Goal: Obtain resource: Download file/media

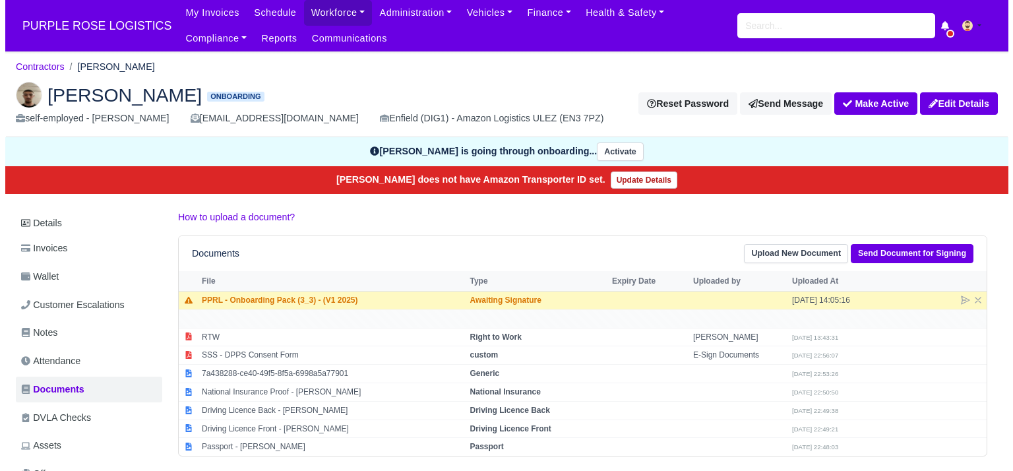
scroll to position [61, 0]
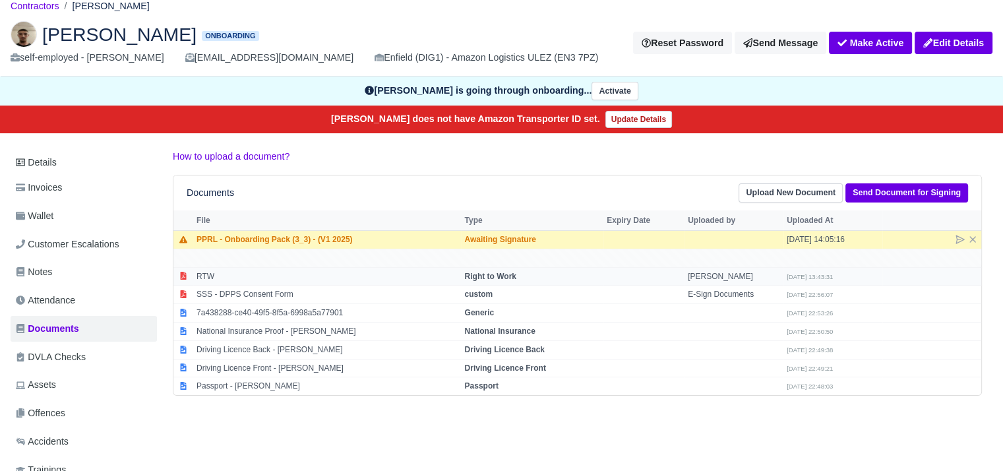
click at [435, 267] on td "RTW" at bounding box center [327, 276] width 268 height 18
select select "right-to-work"
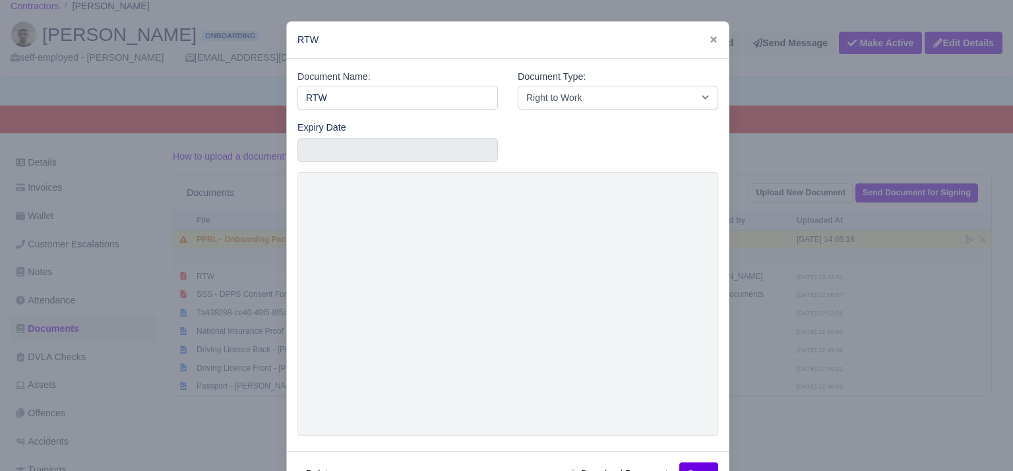
click at [663, 17] on div at bounding box center [506, 235] width 1013 height 471
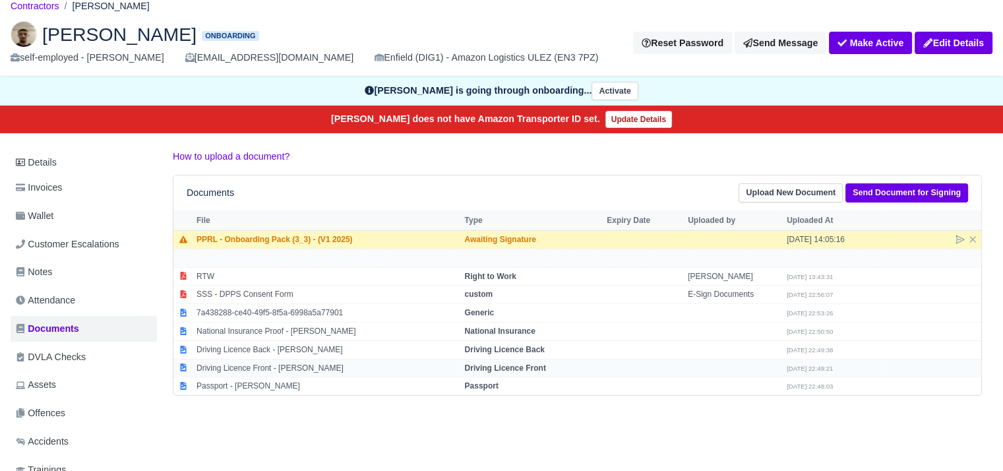
click at [435, 370] on td "Driving Licence Front - Barash Hasan" at bounding box center [327, 368] width 268 height 18
select select "driving-licence-front"
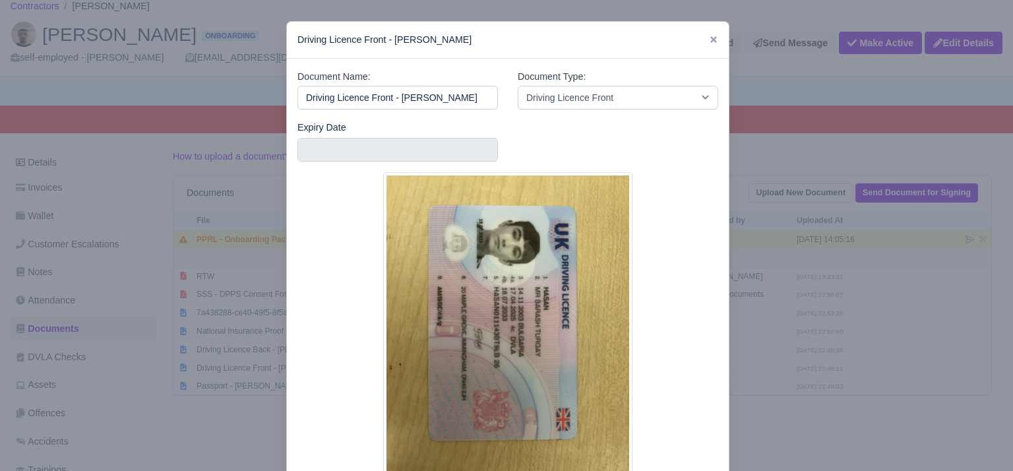
scroll to position [108, 0]
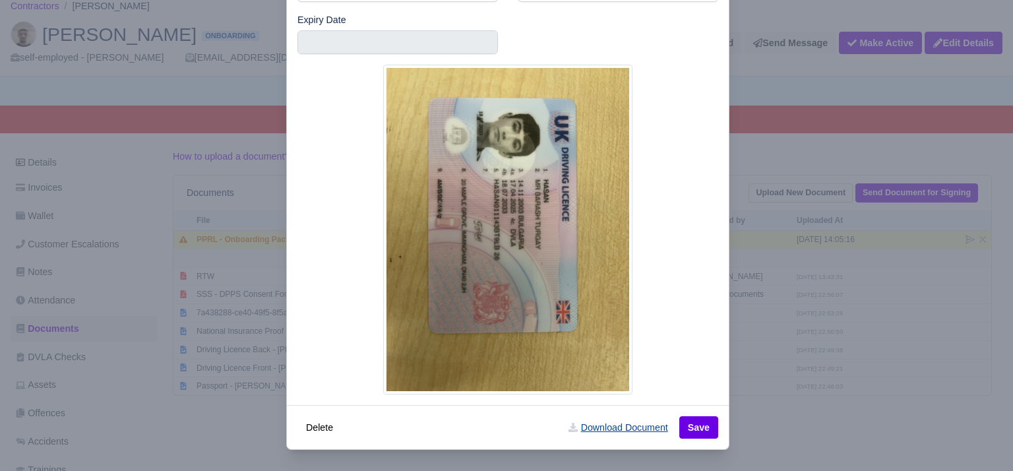
click at [638, 422] on link "Download Document" at bounding box center [618, 427] width 116 height 22
click at [239, 438] on div at bounding box center [506, 235] width 1013 height 471
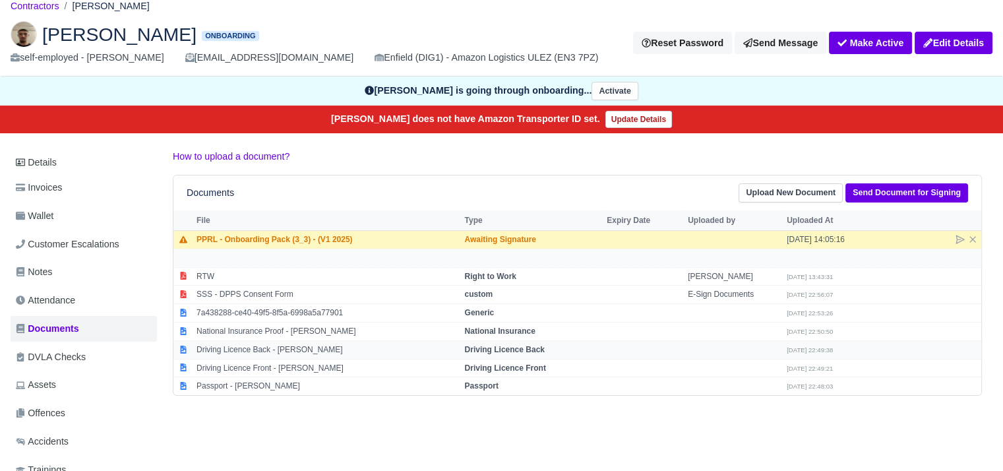
click at [280, 342] on td "Driving Licence Back - Barash Hasan" at bounding box center [327, 349] width 268 height 18
select select "driving-licence-back"
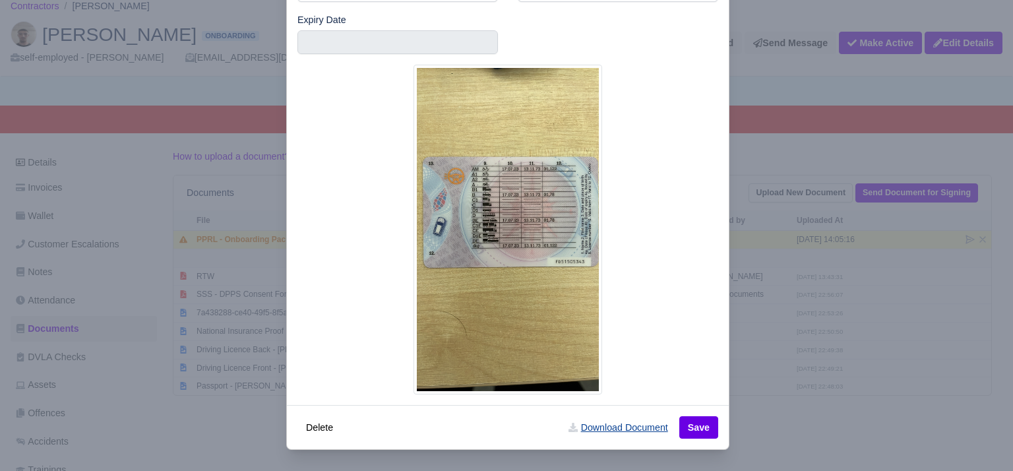
click at [623, 429] on link "Download Document" at bounding box center [618, 427] width 116 height 22
click at [784, 423] on div at bounding box center [506, 235] width 1013 height 471
